Goal: Task Accomplishment & Management: Manage account settings

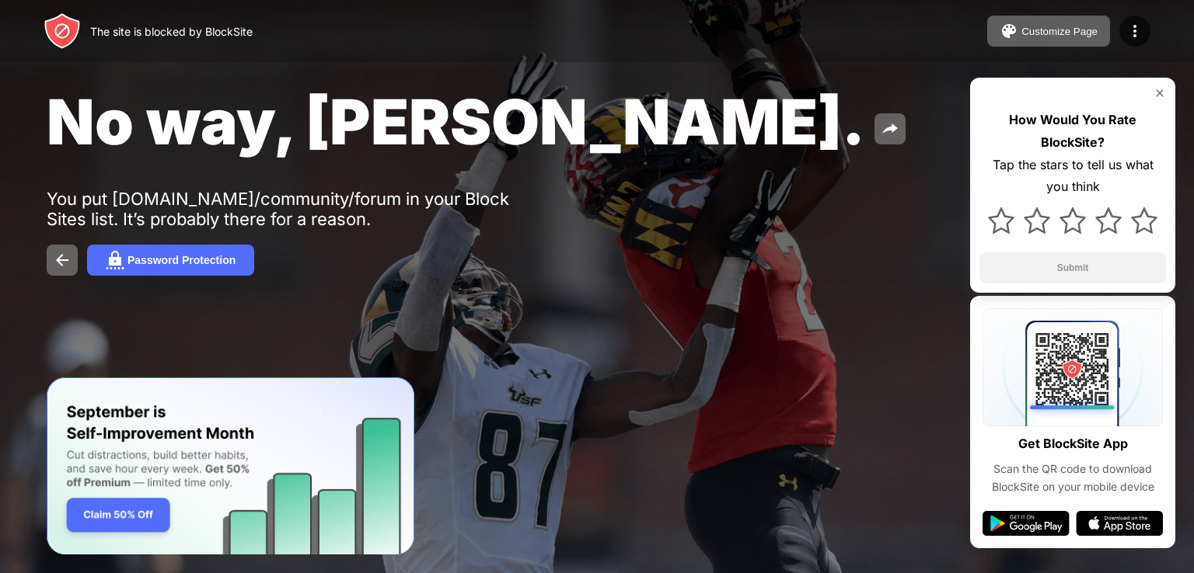
drag, startPoint x: 749, startPoint y: 356, endPoint x: 207, endPoint y: 305, distance: 544.0
click at [281, 301] on div "No way, [PERSON_NAME]. You put [DOMAIN_NAME]/community/forum in your Block Site…" at bounding box center [597, 180] width 1194 height 360
click at [70, 260] on img at bounding box center [62, 260] width 19 height 19
click at [207, 263] on div "Password Protection" at bounding box center [181, 260] width 108 height 12
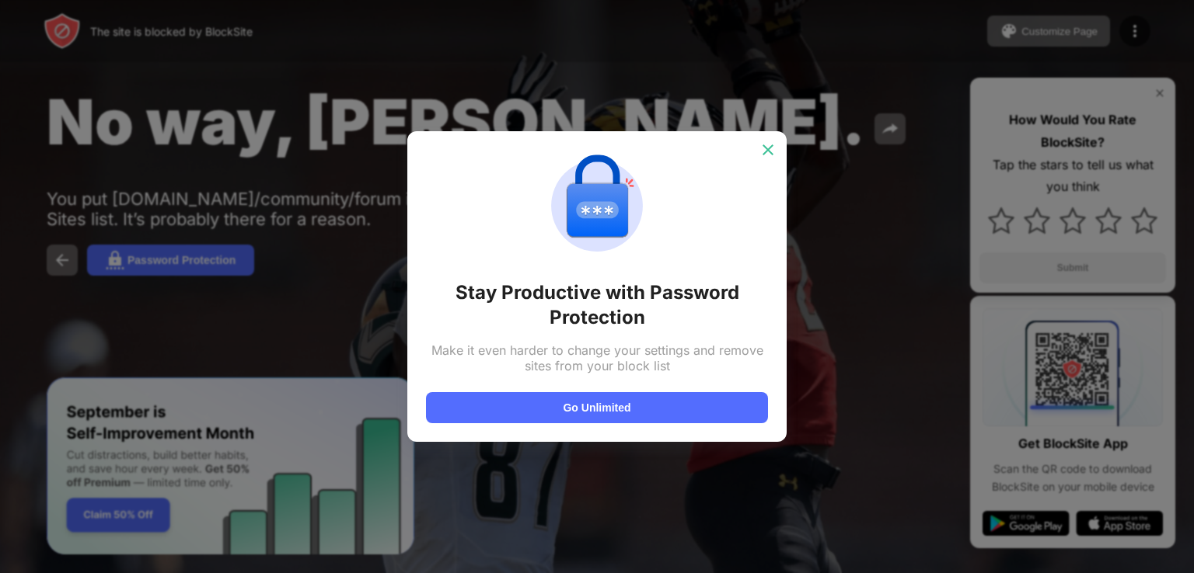
click at [768, 148] on img at bounding box center [768, 150] width 16 height 16
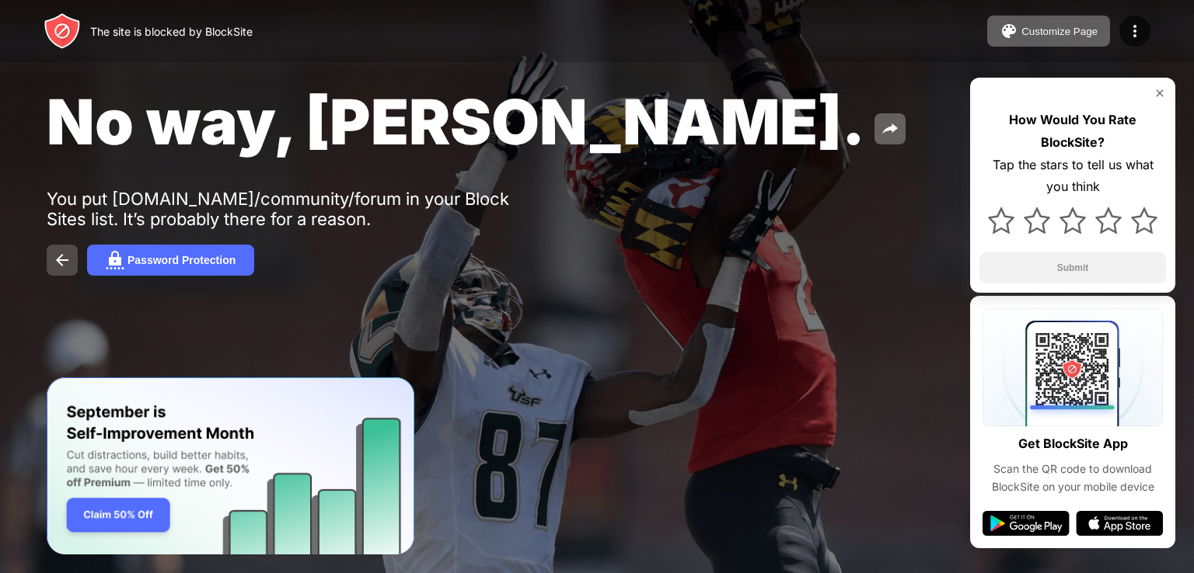
click at [61, 263] on img at bounding box center [62, 260] width 19 height 19
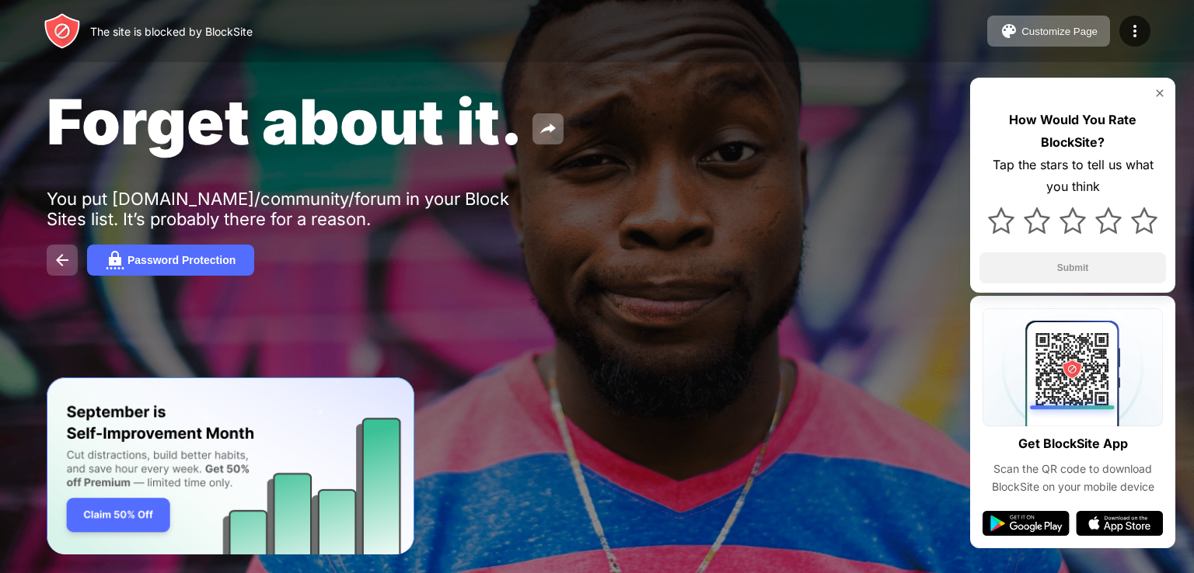
click at [64, 258] on img at bounding box center [62, 260] width 19 height 19
